Goal: Navigation & Orientation: Find specific page/section

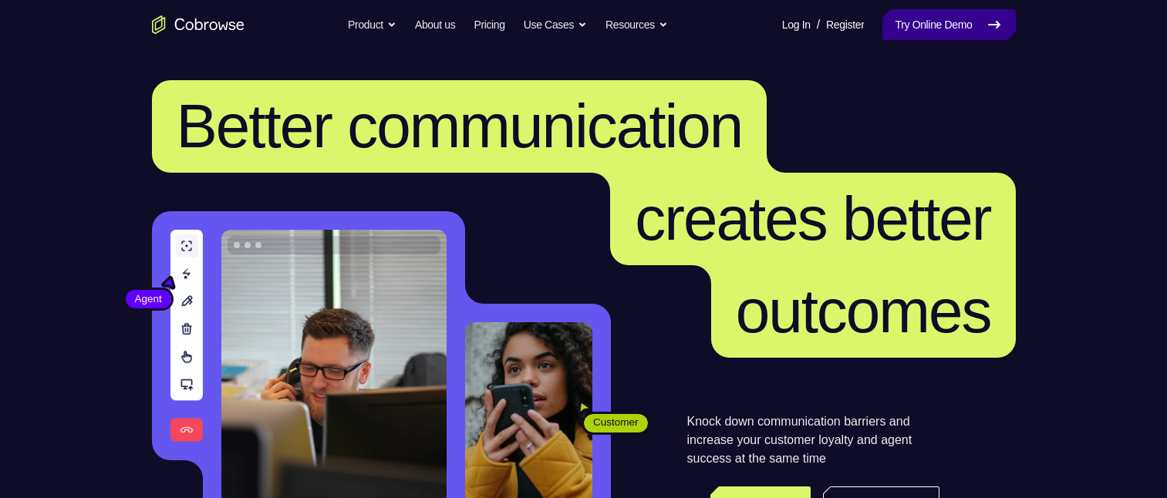
click at [989, 18] on icon at bounding box center [994, 24] width 19 height 19
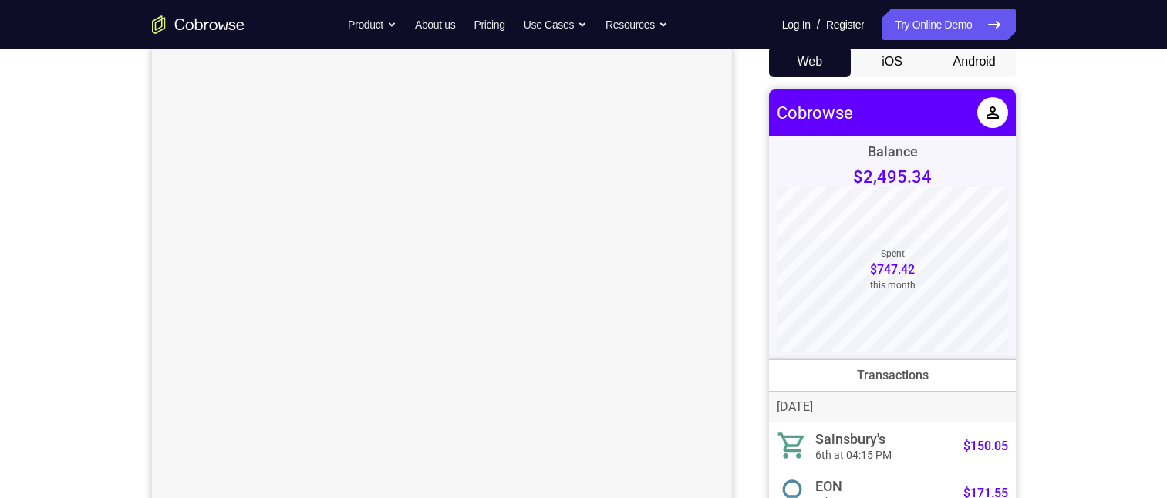
click at [965, 69] on button "Android" at bounding box center [974, 61] width 83 height 31
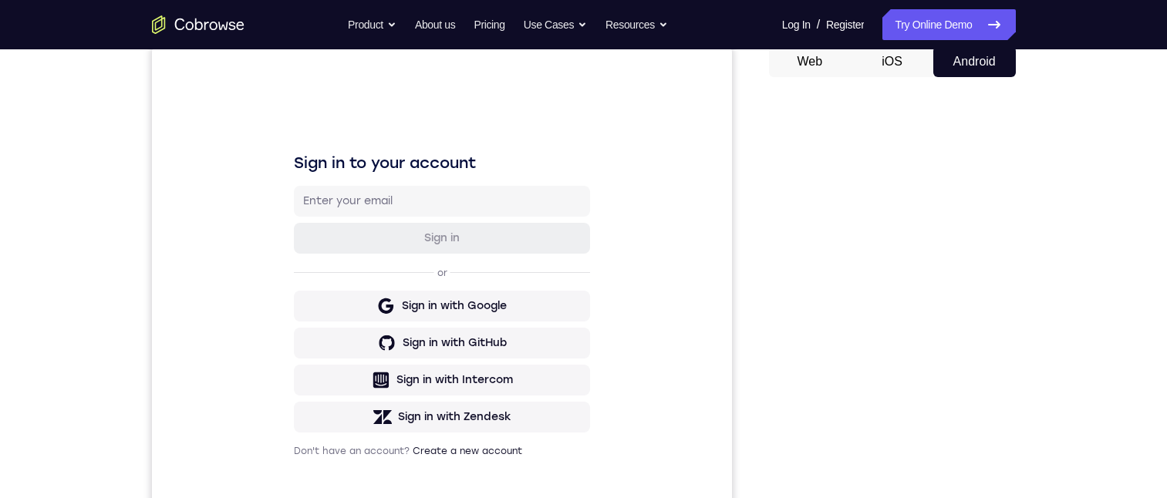
scroll to position [231, 0]
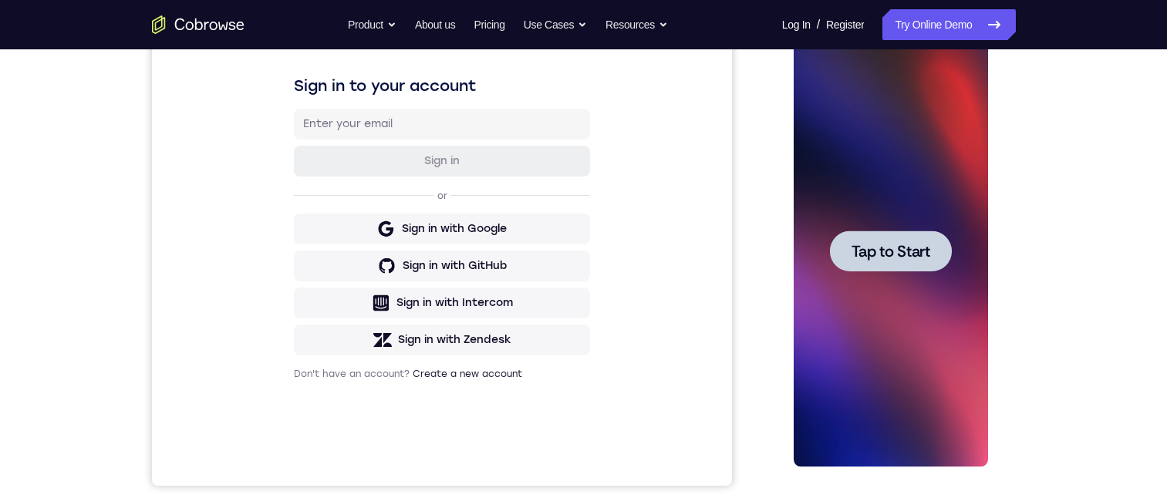
click at [931, 157] on div at bounding box center [890, 251] width 194 height 432
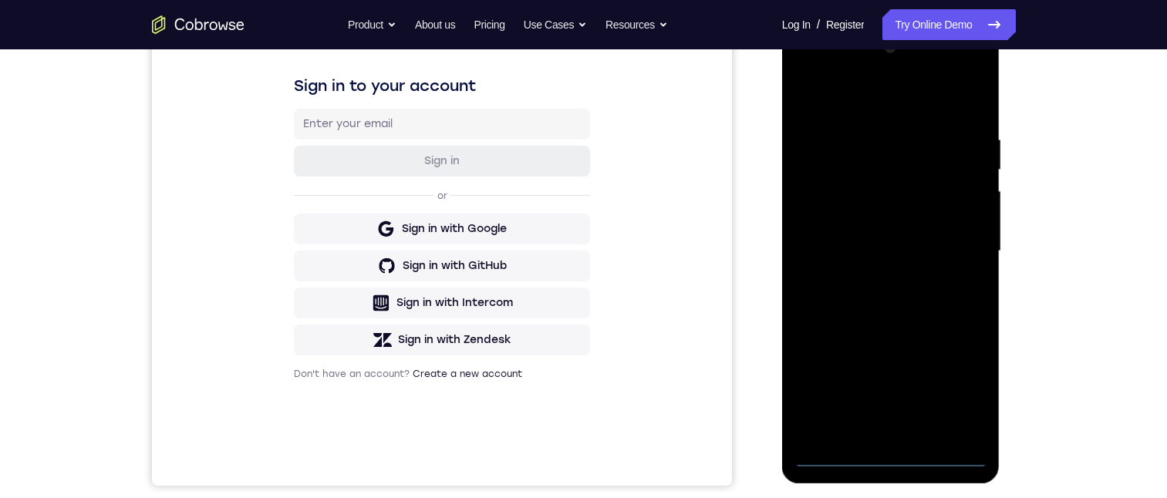
click at [894, 460] on div at bounding box center [890, 251] width 194 height 432
click at [951, 391] on div at bounding box center [890, 251] width 194 height 432
click at [847, 88] on div at bounding box center [890, 251] width 194 height 432
click at [959, 251] on div at bounding box center [890, 251] width 194 height 432
click at [871, 274] on div at bounding box center [890, 251] width 194 height 432
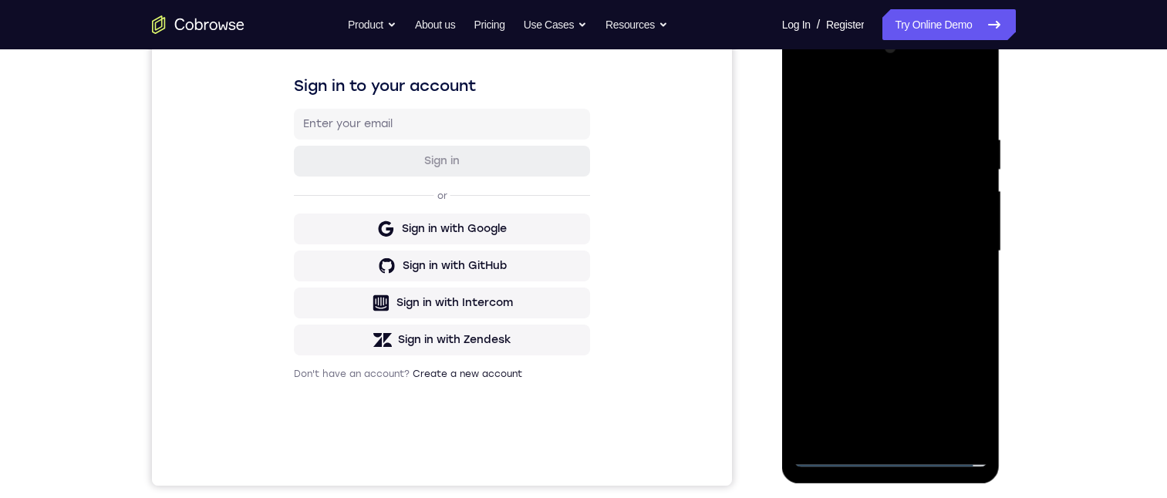
click at [881, 233] on div at bounding box center [890, 251] width 194 height 432
click at [877, 221] on div at bounding box center [890, 251] width 194 height 432
click at [881, 243] on div at bounding box center [890, 251] width 194 height 432
click at [898, 295] on div at bounding box center [890, 251] width 194 height 432
click at [901, 296] on div at bounding box center [890, 251] width 194 height 432
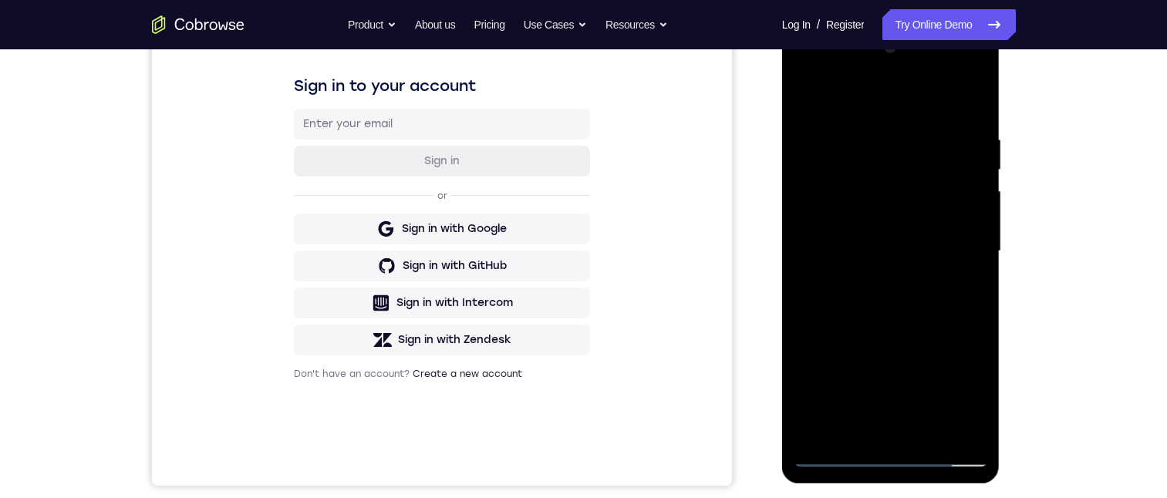
click at [901, 277] on div at bounding box center [890, 251] width 194 height 432
click at [902, 295] on div at bounding box center [890, 251] width 194 height 432
click at [902, 266] on div at bounding box center [890, 251] width 194 height 432
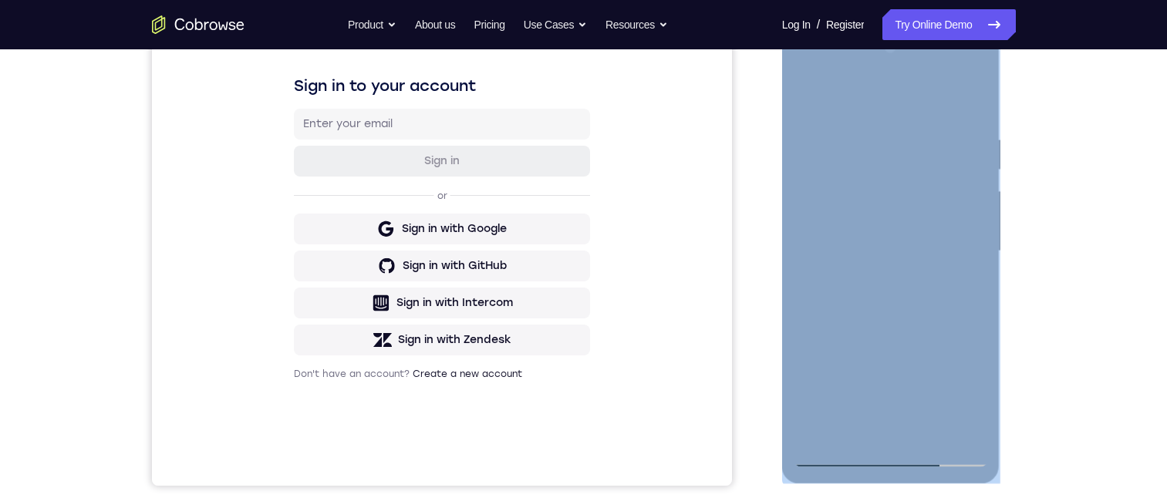
click at [904, 253] on div at bounding box center [890, 251] width 194 height 432
click at [895, 319] on div at bounding box center [890, 251] width 194 height 432
click at [932, 433] on div at bounding box center [890, 251] width 194 height 432
click at [898, 329] on div at bounding box center [890, 251] width 194 height 432
click at [887, 240] on div at bounding box center [890, 251] width 194 height 432
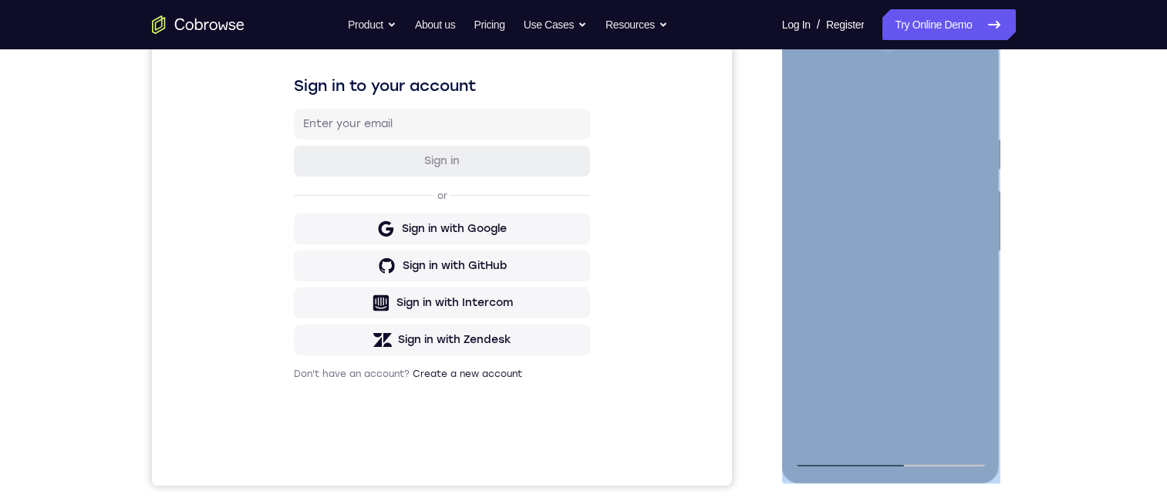
click at [961, 295] on div at bounding box center [890, 251] width 194 height 432
click at [808, 96] on div at bounding box center [890, 251] width 194 height 432
click at [813, 93] on div at bounding box center [890, 251] width 194 height 432
click at [863, 116] on div at bounding box center [890, 251] width 194 height 432
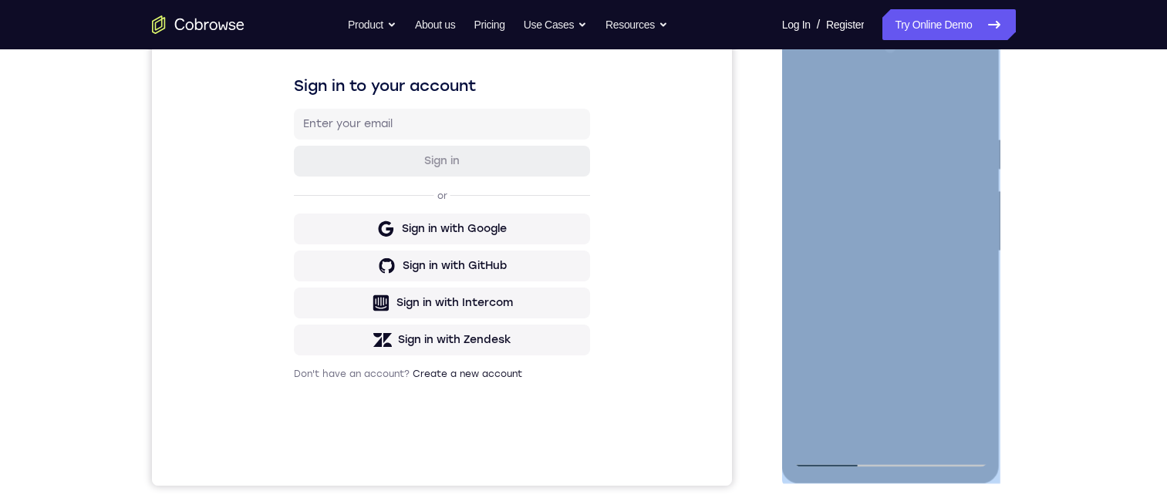
click at [923, 140] on div at bounding box center [890, 251] width 194 height 432
click at [931, 433] on div at bounding box center [890, 251] width 194 height 432
click at [888, 212] on div at bounding box center [890, 251] width 194 height 432
click at [965, 295] on div at bounding box center [890, 251] width 194 height 432
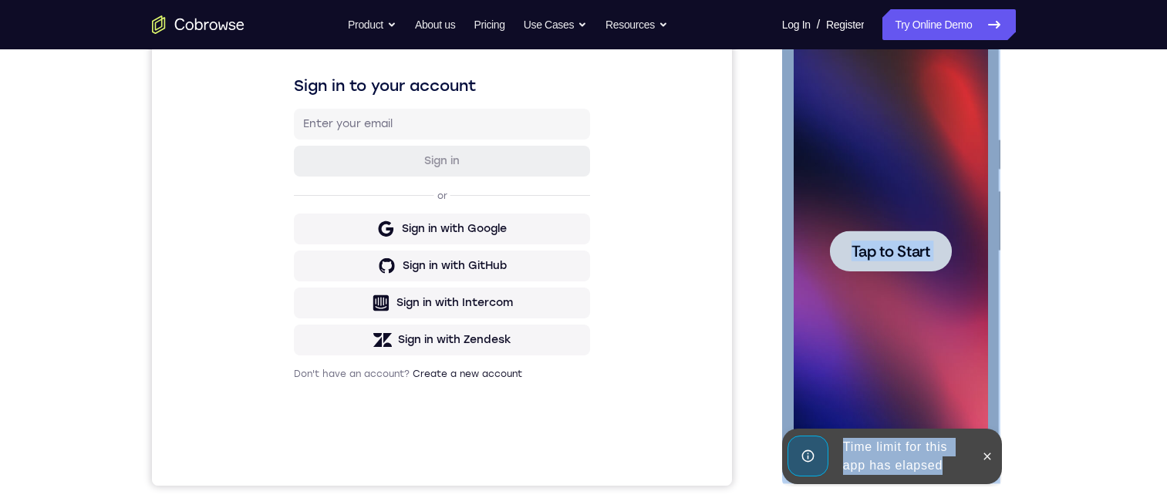
click at [948, 305] on div at bounding box center [890, 251] width 194 height 432
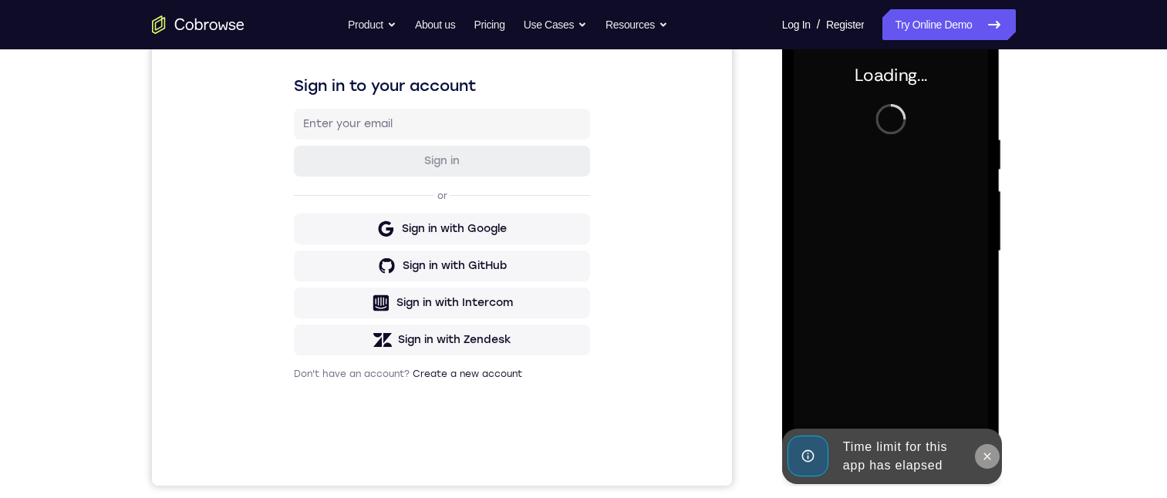
click at [992, 460] on icon at bounding box center [987, 456] width 12 height 12
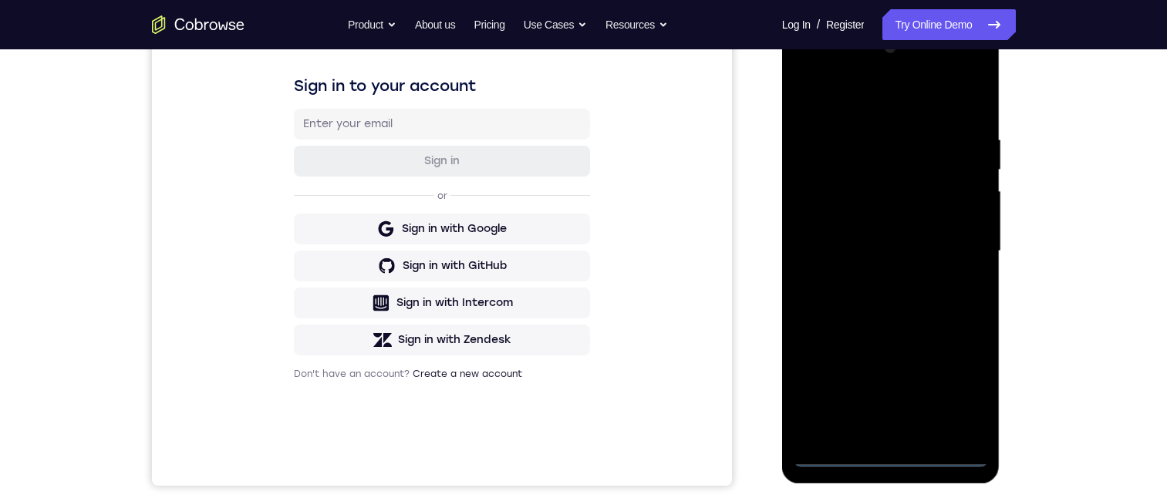
click at [897, 462] on div at bounding box center [890, 251] width 194 height 432
click at [959, 395] on div at bounding box center [890, 251] width 194 height 432
click at [884, 99] on div at bounding box center [890, 251] width 194 height 432
click at [960, 243] on div at bounding box center [890, 251] width 194 height 432
click at [876, 280] on div at bounding box center [890, 251] width 194 height 432
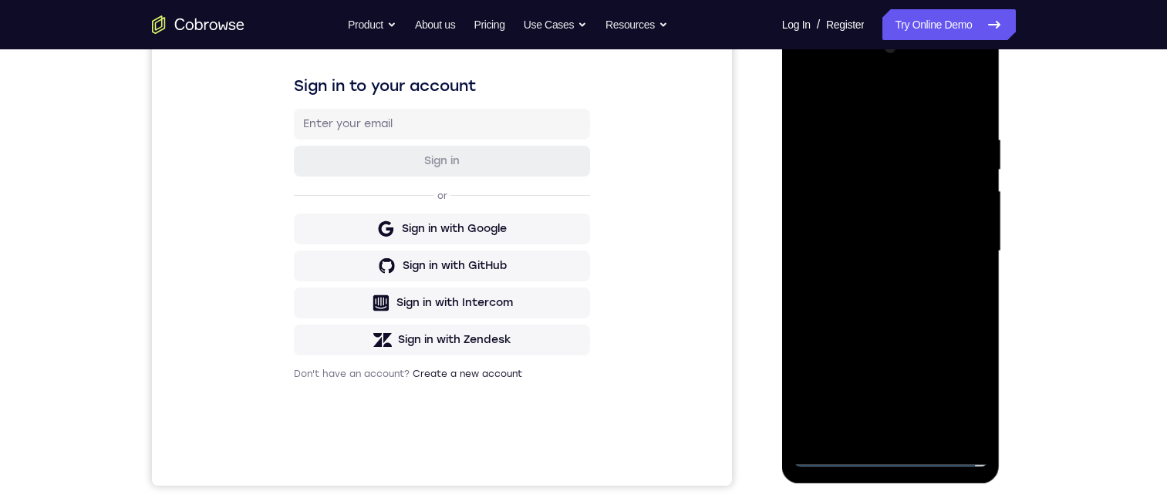
click at [851, 236] on div at bounding box center [890, 251] width 194 height 432
click at [849, 211] on div at bounding box center [890, 251] width 194 height 432
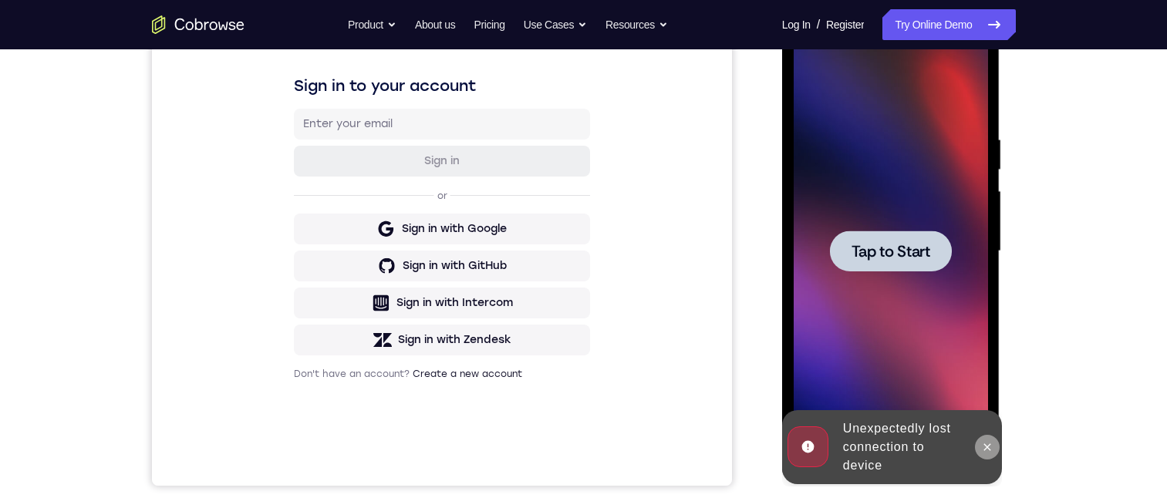
click at [989, 459] on button at bounding box center [987, 447] width 25 height 25
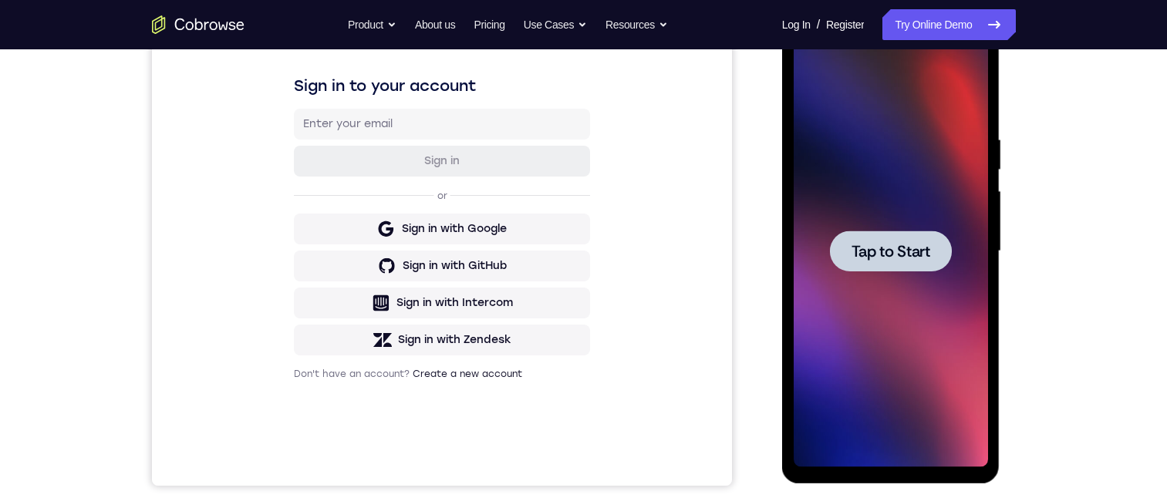
click at [946, 370] on div at bounding box center [890, 251] width 194 height 432
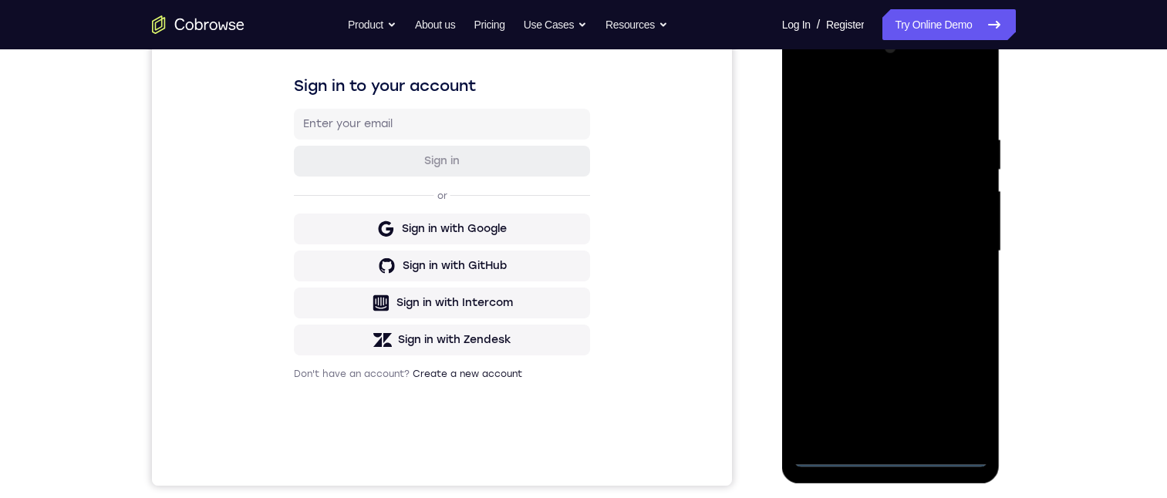
click at [898, 458] on div at bounding box center [890, 251] width 194 height 432
click at [888, 457] on div at bounding box center [890, 251] width 194 height 432
click at [968, 394] on div at bounding box center [890, 251] width 194 height 432
click at [871, 100] on div at bounding box center [890, 251] width 194 height 432
click at [961, 249] on div at bounding box center [890, 251] width 194 height 432
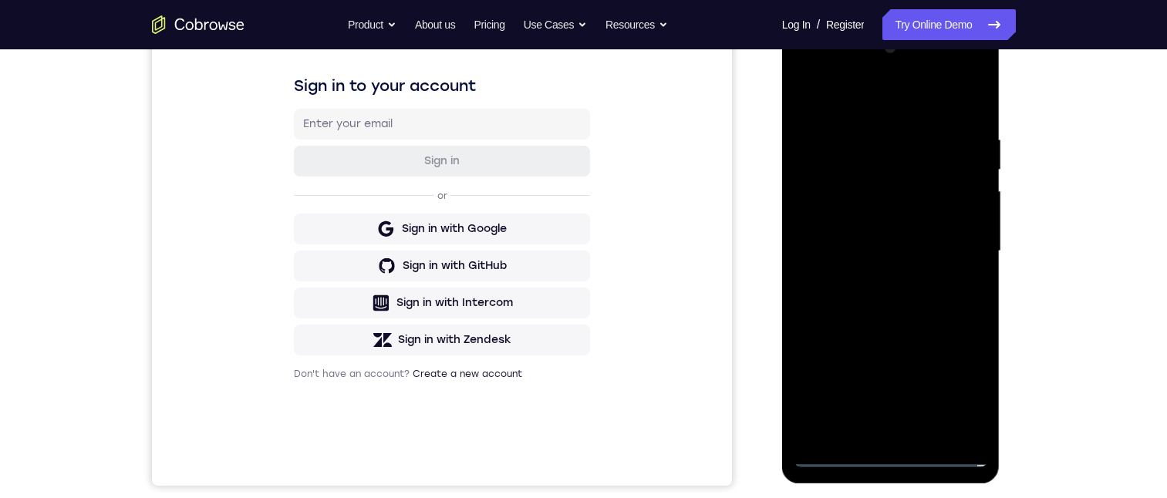
click at [867, 281] on div at bounding box center [890, 251] width 194 height 432
click at [882, 237] on div at bounding box center [890, 251] width 194 height 432
click at [858, 200] on div at bounding box center [890, 251] width 194 height 432
click at [860, 211] on div at bounding box center [890, 251] width 194 height 432
click at [860, 212] on div at bounding box center [890, 251] width 194 height 432
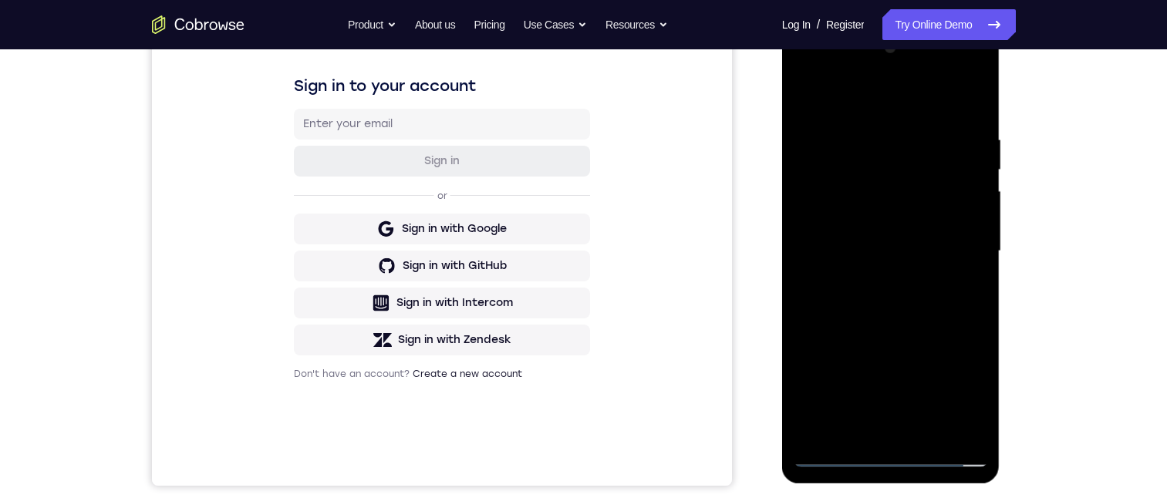
click at [857, 190] on div at bounding box center [890, 251] width 194 height 432
click at [848, 227] on div at bounding box center [890, 251] width 194 height 432
click at [854, 251] on div at bounding box center [890, 251] width 194 height 432
click at [897, 320] on div at bounding box center [890, 251] width 194 height 432
click at [928, 438] on div at bounding box center [890, 251] width 194 height 432
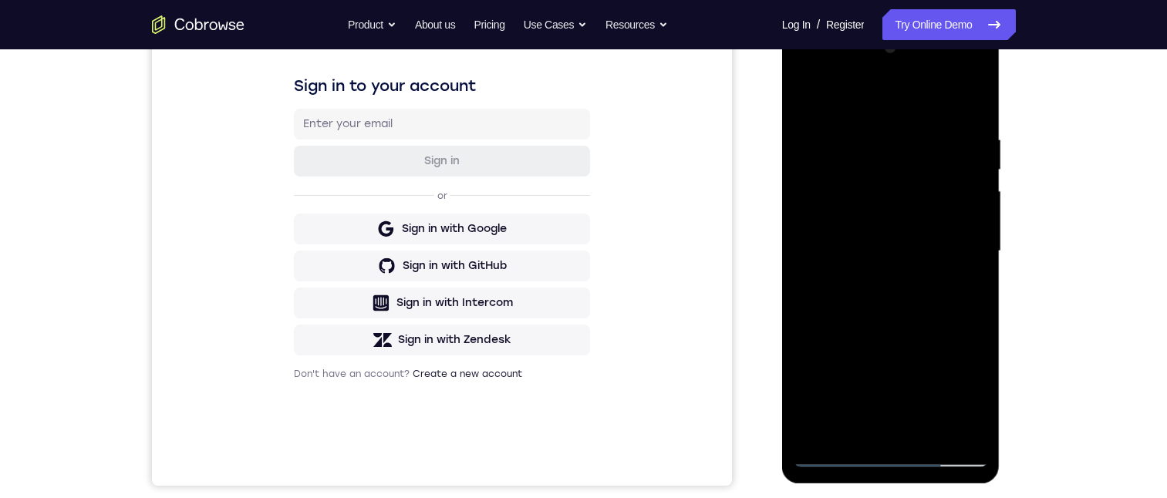
click at [892, 338] on div at bounding box center [890, 251] width 194 height 432
click at [855, 204] on div at bounding box center [890, 251] width 194 height 432
click at [956, 291] on div at bounding box center [890, 251] width 194 height 432
click at [962, 281] on div at bounding box center [890, 251] width 194 height 432
click at [807, 98] on div at bounding box center [890, 251] width 194 height 432
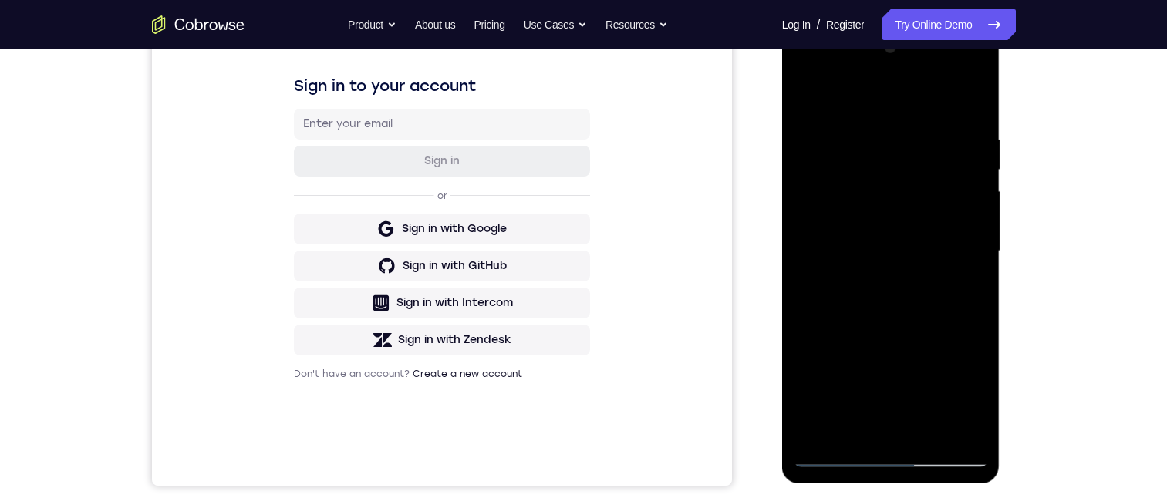
click at [886, 244] on div at bounding box center [890, 251] width 194 height 432
click at [980, 401] on div at bounding box center [890, 251] width 194 height 432
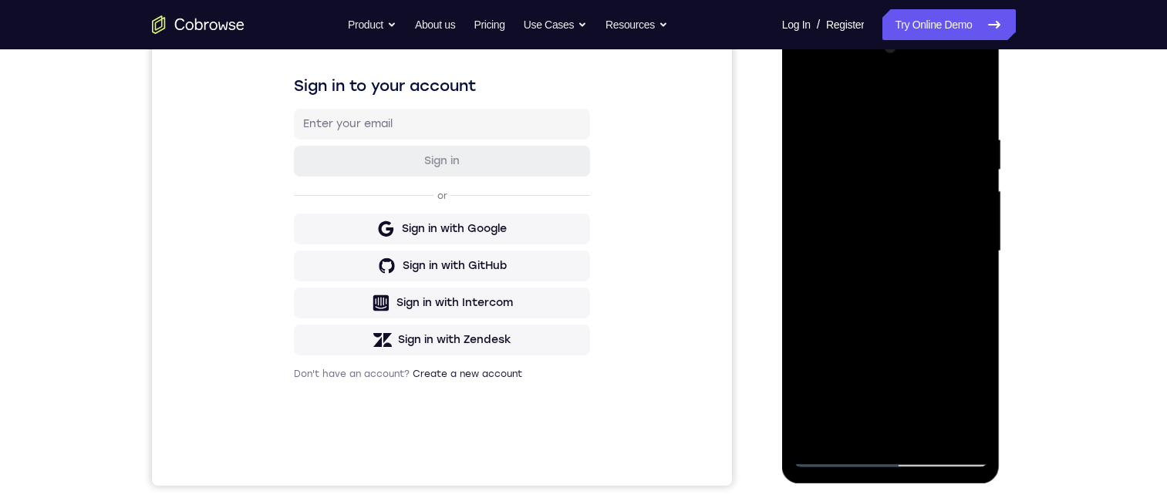
click at [980, 401] on div at bounding box center [890, 251] width 194 height 432
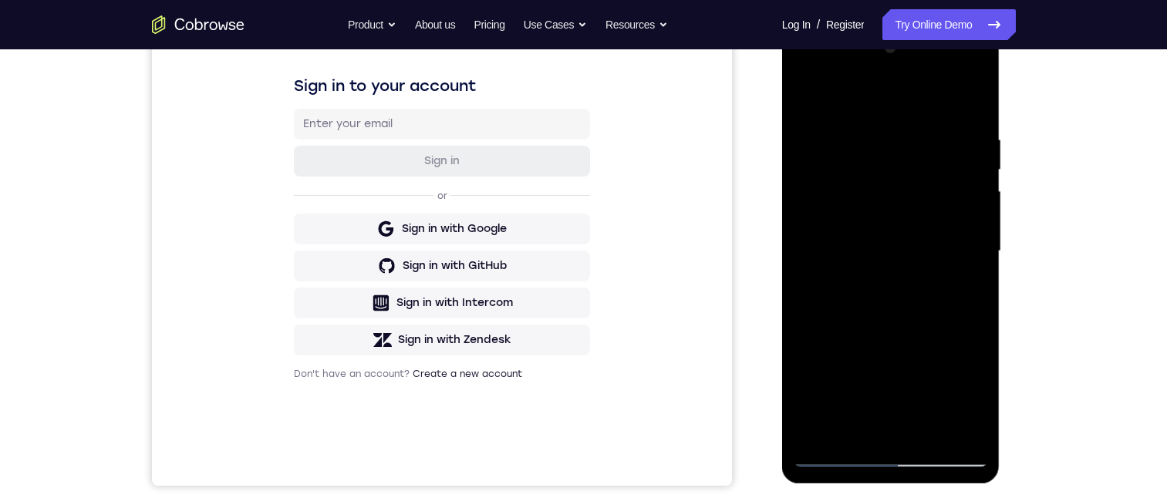
click at [980, 401] on div at bounding box center [890, 251] width 194 height 432
click at [965, 385] on div at bounding box center [890, 251] width 194 height 432
click at [798, 102] on div at bounding box center [890, 251] width 194 height 432
click at [808, 96] on div at bounding box center [890, 251] width 194 height 432
